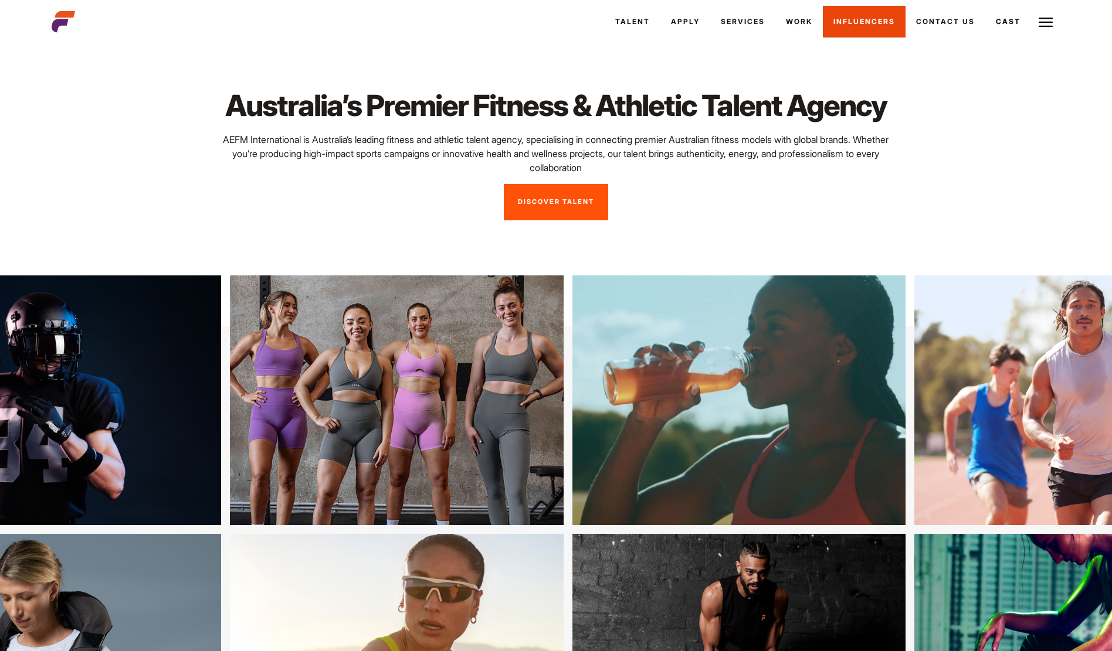
click at [861, 21] on link "Influencers" at bounding box center [864, 22] width 83 height 32
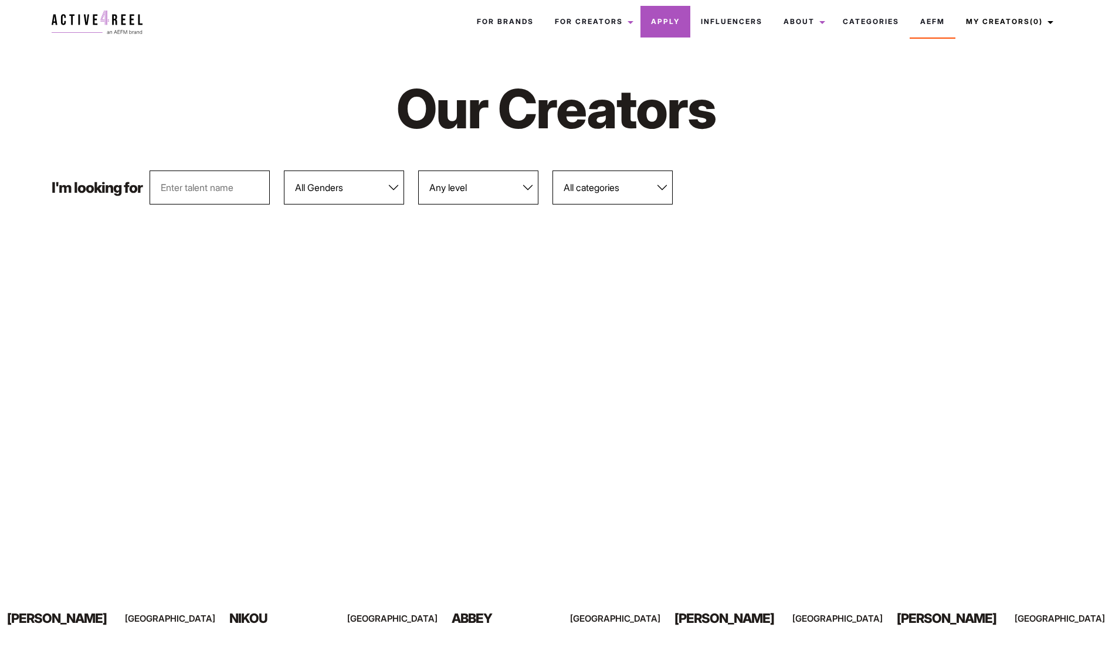
click at [650, 24] on link "Apply" at bounding box center [665, 22] width 50 height 32
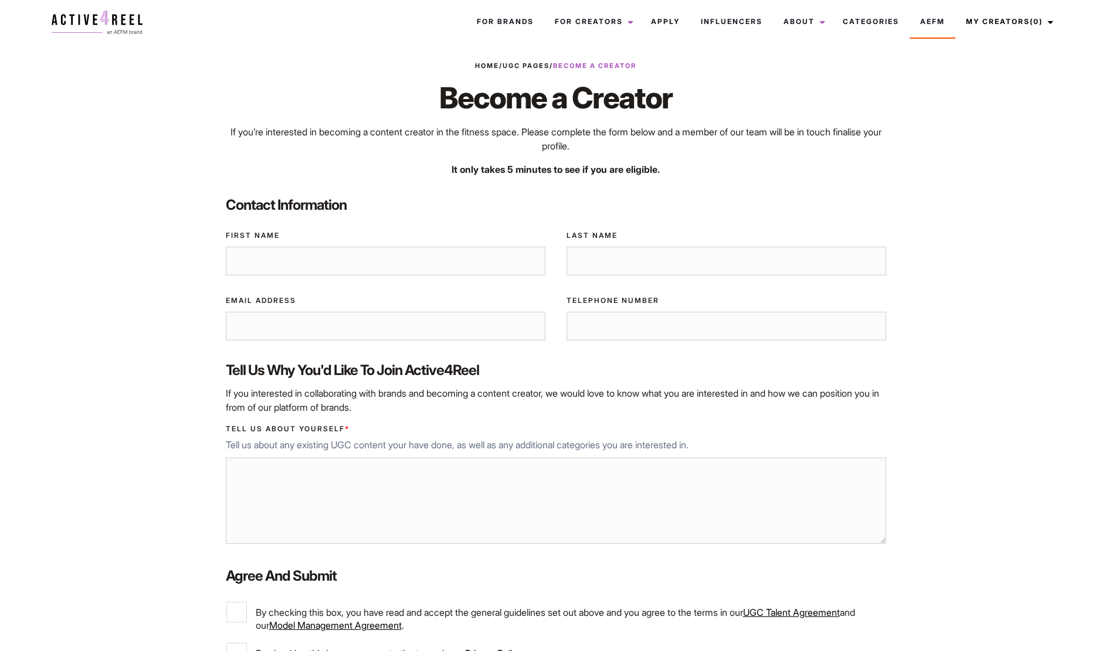
click at [415, 265] on input "First Name" at bounding box center [386, 261] width 320 height 29
type input "[PERSON_NAME]"
click at [676, 265] on input "Last Name" at bounding box center [726, 261] width 320 height 29
type input "Sherwood"
type input "[PERSON_NAME][EMAIL_ADDRESS][DOMAIN_NAME]"
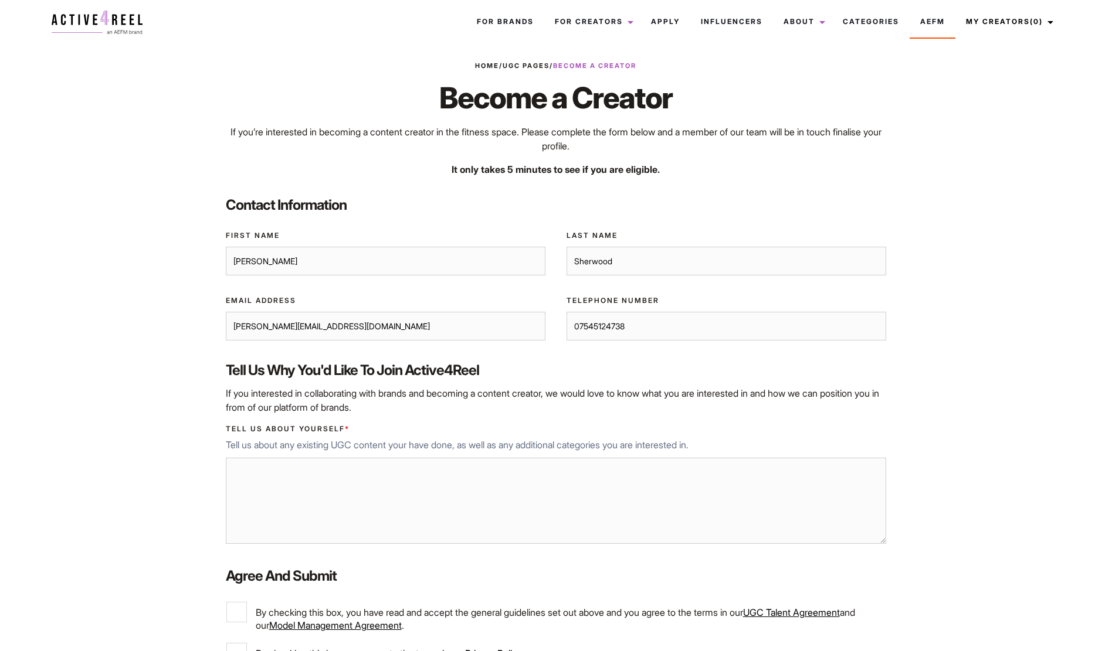
type input "07545124738"
click at [401, 541] on textarea "Tell us about yourself *" at bounding box center [556, 501] width 661 height 87
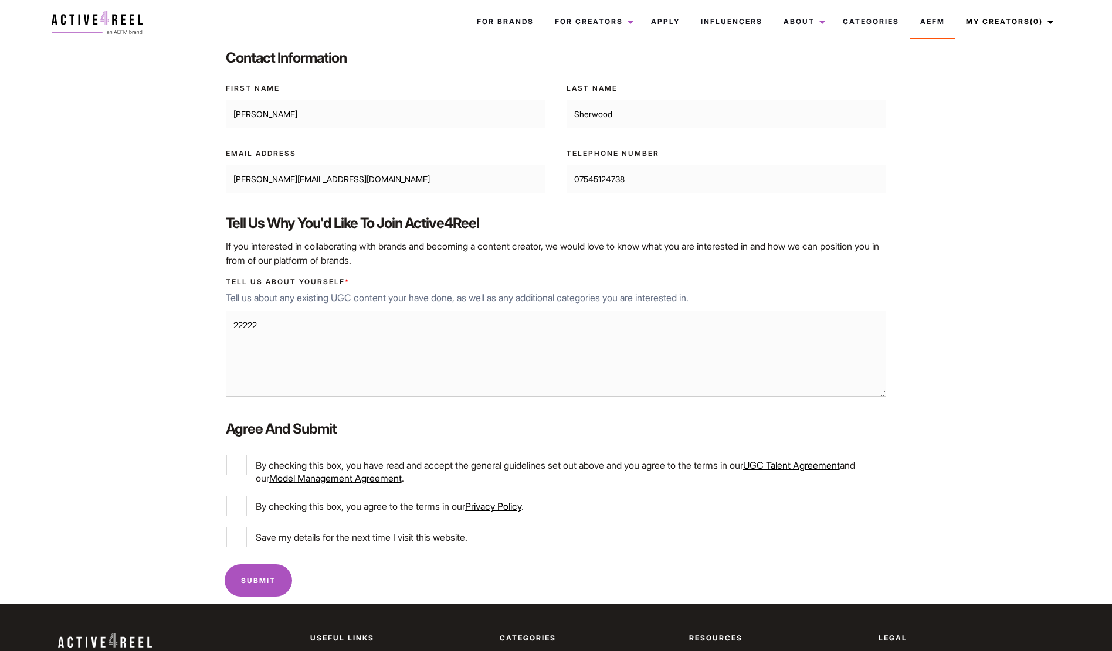
scroll to position [301, 0]
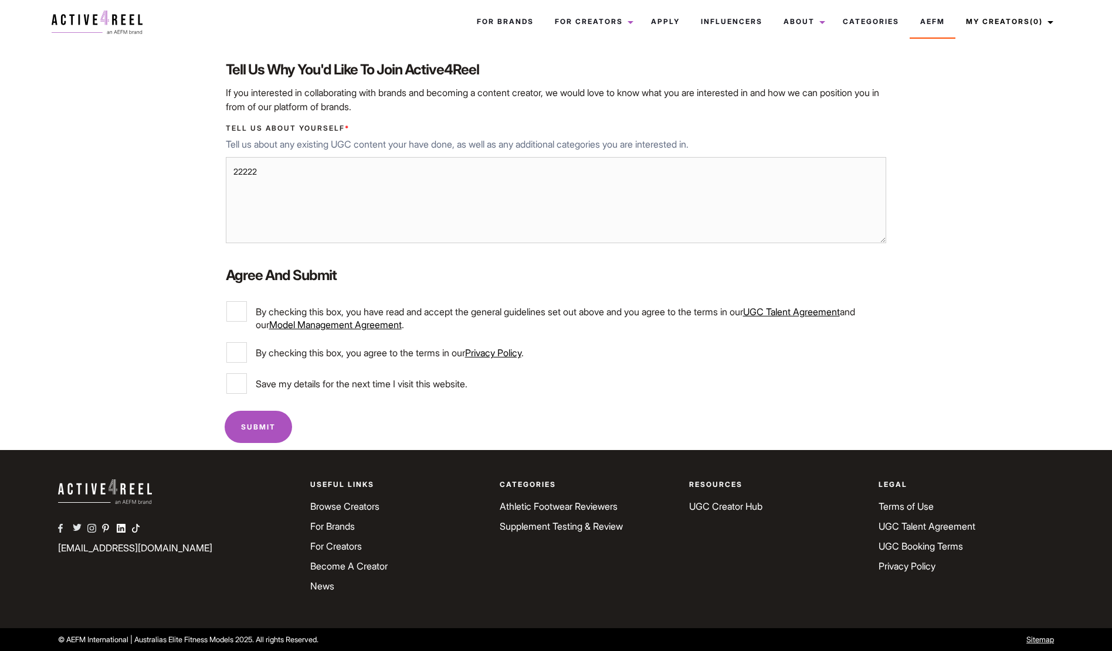
type textarea "22222"
click at [235, 323] on label "By checking this box, you have read and accept the general guidelines set out a…" at bounding box center [556, 316] width 660 height 30
click at [235, 322] on input "By checking this box, you have read and accept the general guidelines set out a…" at bounding box center [236, 311] width 21 height 21
checkbox input "true"
click at [236, 361] on input "By checking this box, you agree to the terms in our Privacy Policy ." at bounding box center [236, 352] width 21 height 21
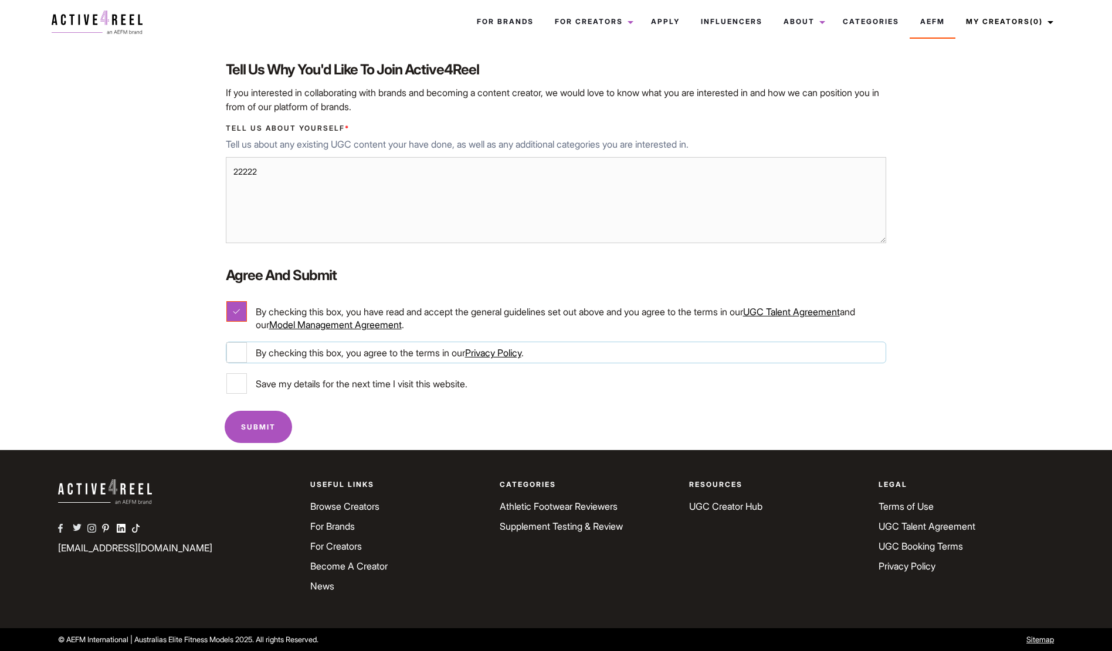
checkbox input "true"
click at [236, 393] on input "Save my details for the next time I visit this website." at bounding box center [236, 384] width 21 height 21
checkbox input "true"
click at [252, 435] on input "Submit" at bounding box center [258, 427] width 67 height 32
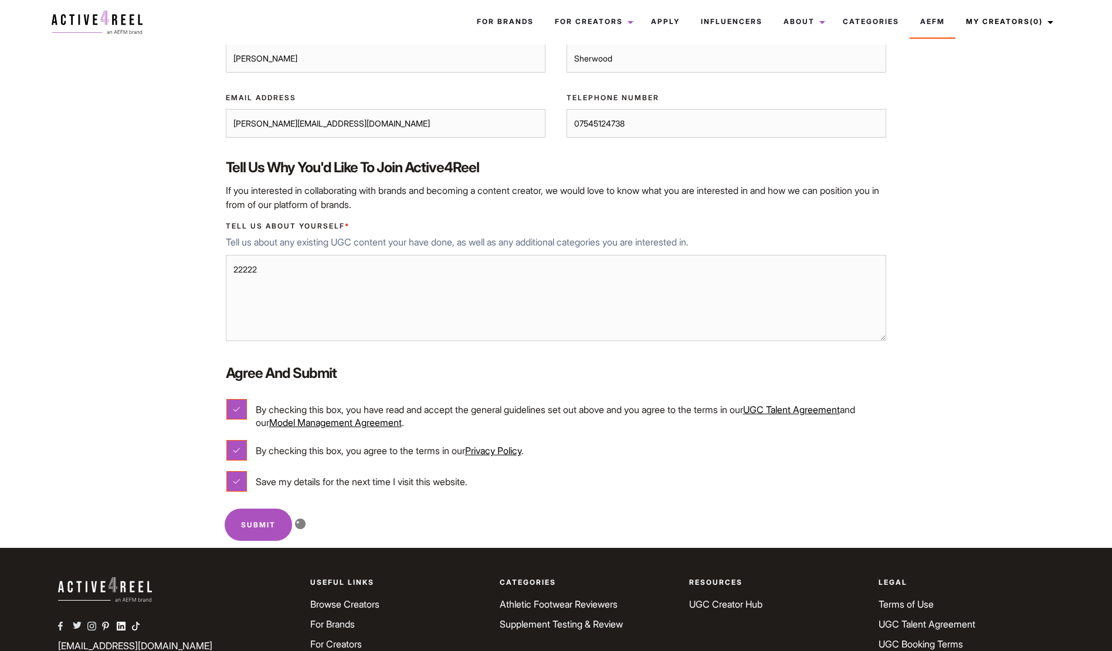
scroll to position [0, 0]
